Goal: Use online tool/utility: Utilize a website feature to perform a specific function

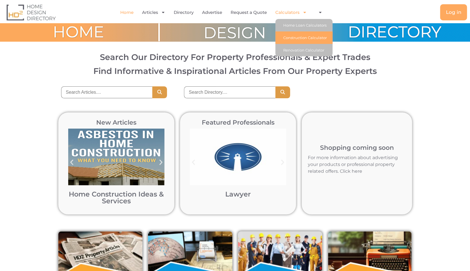
click at [299, 38] on link "Construction Calculator" at bounding box center [303, 37] width 57 height 12
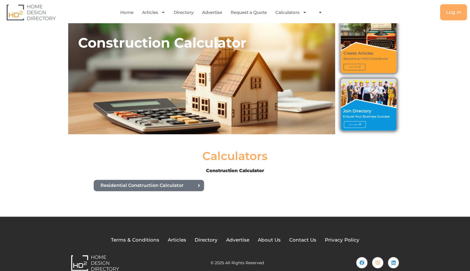
scroll to position [18, 0]
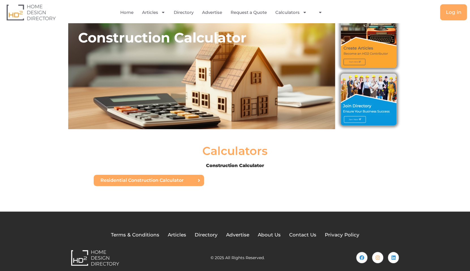
click at [180, 180] on span "Residential Construction Calculator" at bounding box center [141, 180] width 83 height 5
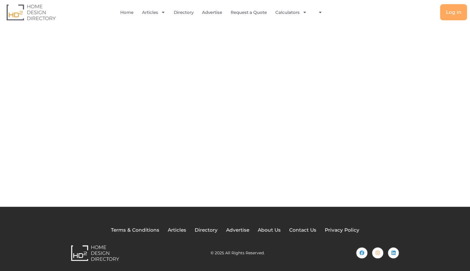
scroll to position [40, 0]
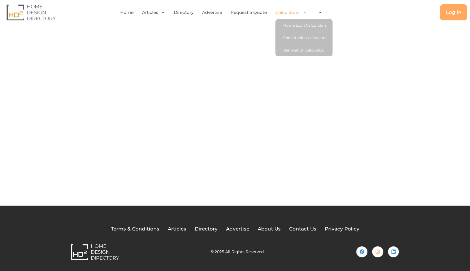
click at [302, 12] on icon "Menu" at bounding box center [304, 12] width 4 height 4
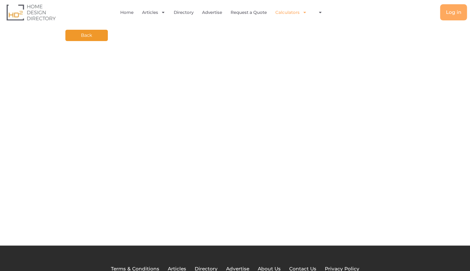
scroll to position [0, 0]
click at [304, 14] on icon "Menu" at bounding box center [304, 12] width 4 height 4
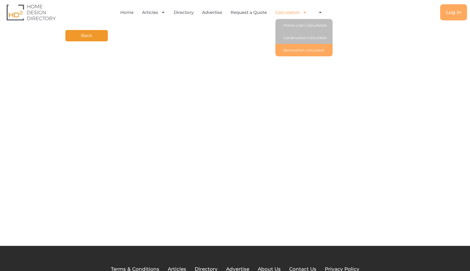
click at [292, 51] on link "Renovation Calculator" at bounding box center [303, 50] width 57 height 12
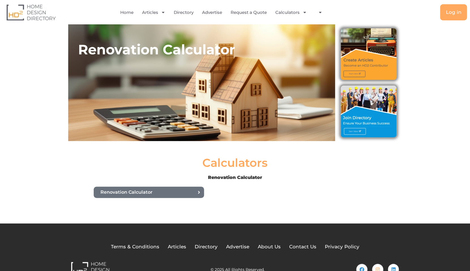
scroll to position [24, 0]
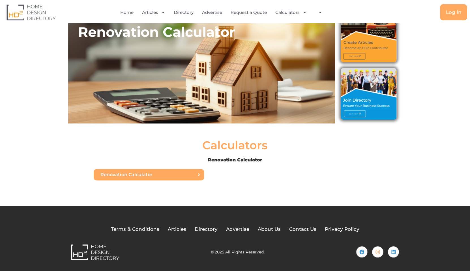
click at [158, 177] on link "Renovation Calculator" at bounding box center [149, 174] width 110 height 11
